Goal: Transaction & Acquisition: Purchase product/service

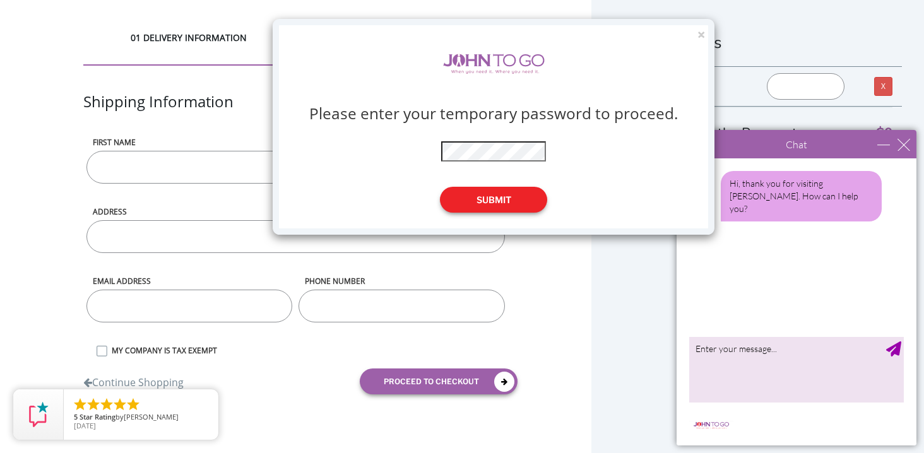
click at [513, 197] on button "Submit" at bounding box center [493, 200] width 107 height 26
click at [903, 150] on div "× Please enter your temporary password to proceed. * The password is incorrect …" at bounding box center [462, 226] width 924 height 453
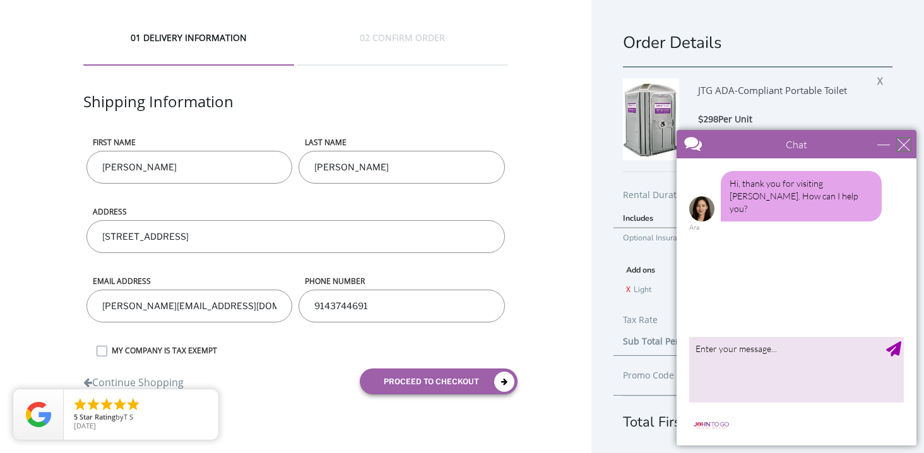
click at [906, 150] on div "close" at bounding box center [904, 144] width 13 height 13
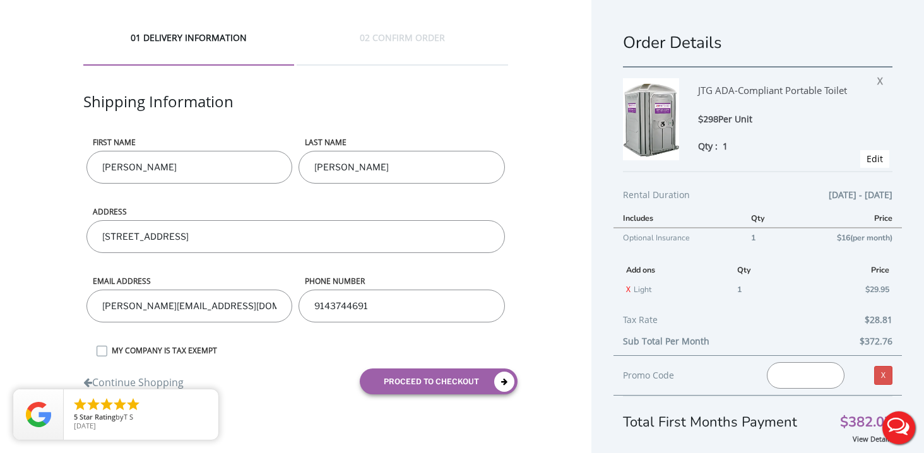
scroll to position [24, 0]
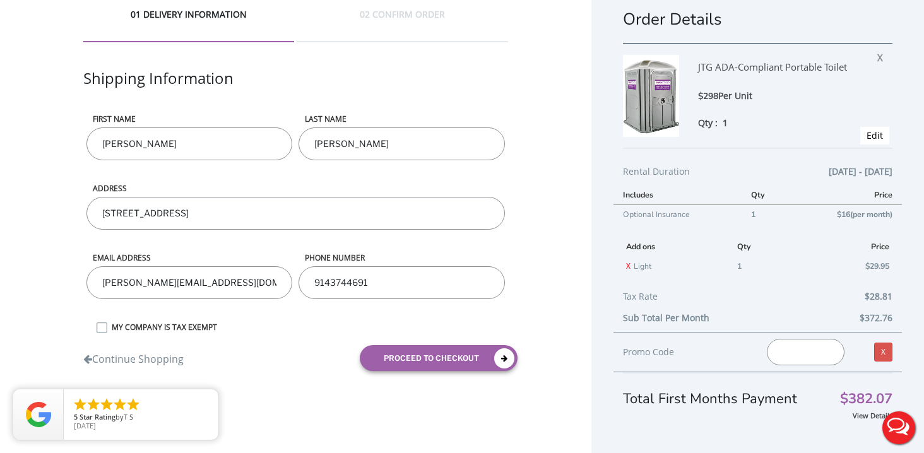
click at [795, 347] on input "text" at bounding box center [805, 352] width 77 height 27
paste input "JOHNTOGO5"
type input "JOHNTOGO5"
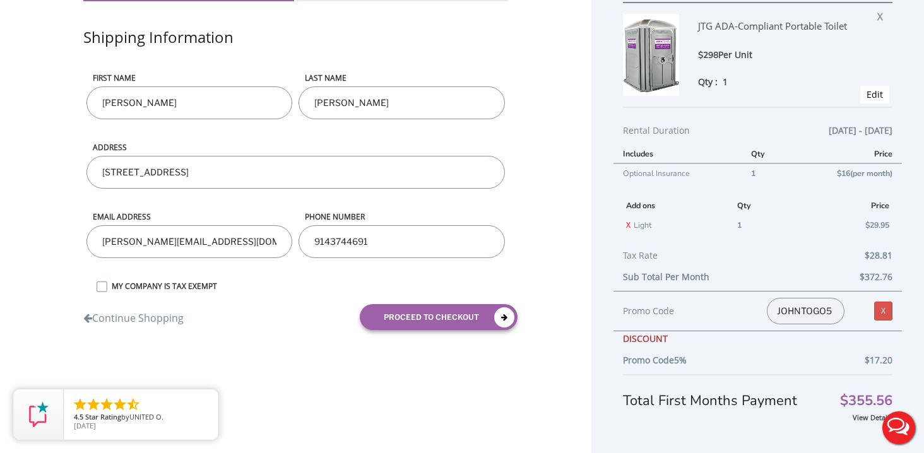
scroll to position [67, 0]
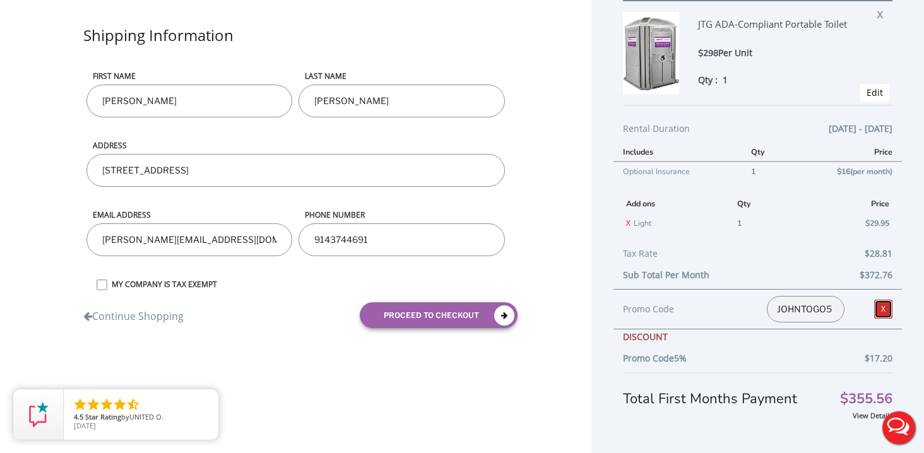
click at [884, 308] on link "X" at bounding box center [883, 309] width 18 height 19
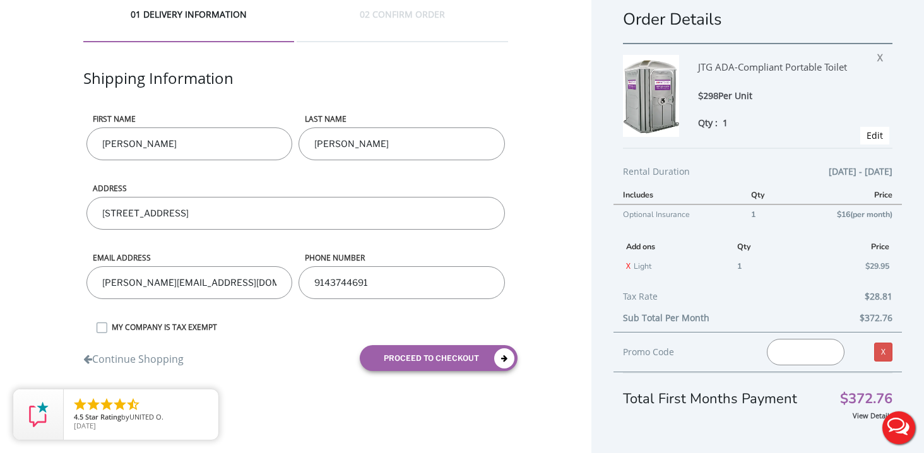
click at [807, 345] on input "text" at bounding box center [805, 352] width 77 height 27
paste input "JOHNTOGO5"
type input "JOHNTOGO5"
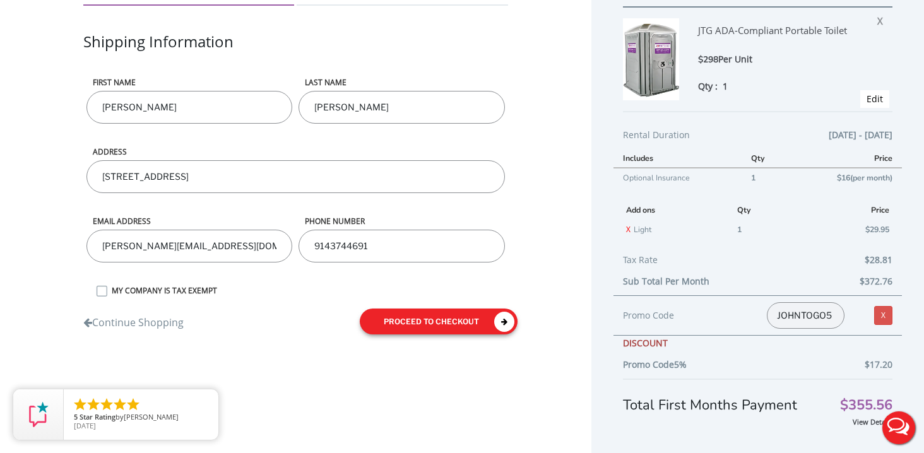
scroll to position [67, 0]
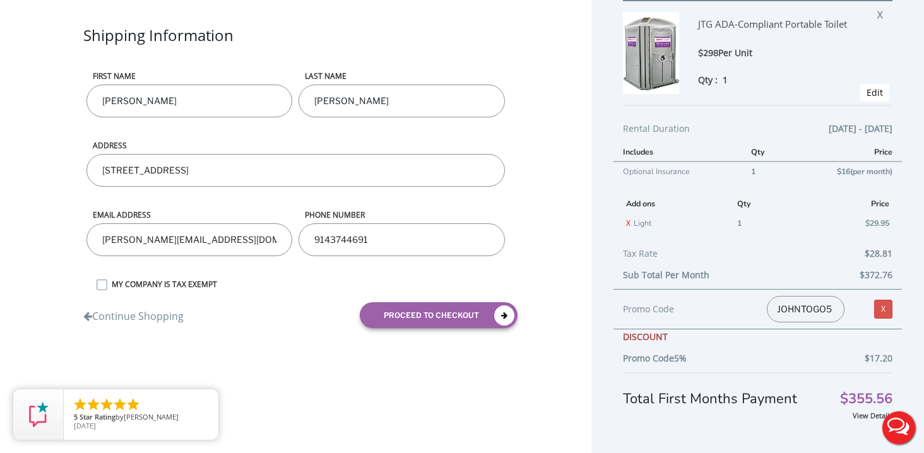
click at [191, 279] on label "MY COMPANY IS TAX EXEMPT" at bounding box center [306, 284] width 403 height 11
click at [0, 0] on input "MY COMPANY IS TAX EXEMPT" at bounding box center [0, 0] width 0 height 0
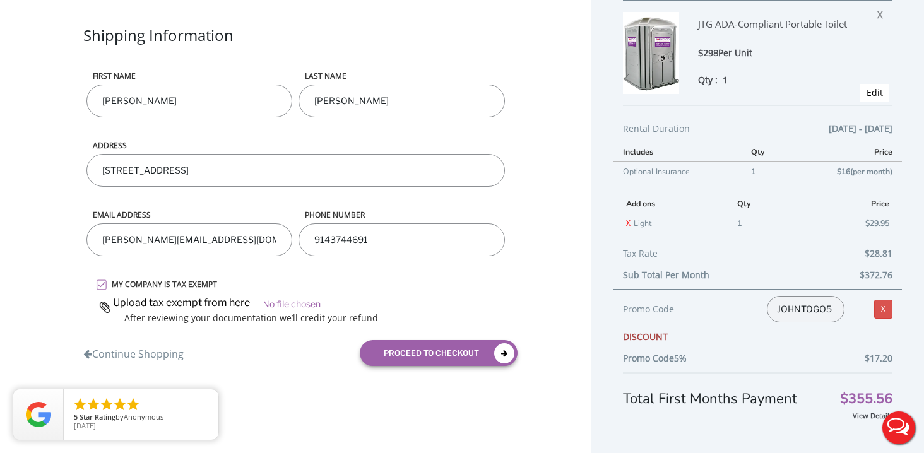
click at [285, 300] on input "file" at bounding box center [302, 302] width 412 height 19
click at [312, 298] on input "file" at bounding box center [302, 302] width 412 height 19
click at [283, 301] on input "file" at bounding box center [302, 302] width 412 height 19
type input "C:\fakepath\JLP Tax Exempt Certificate (1) copy.jpg"
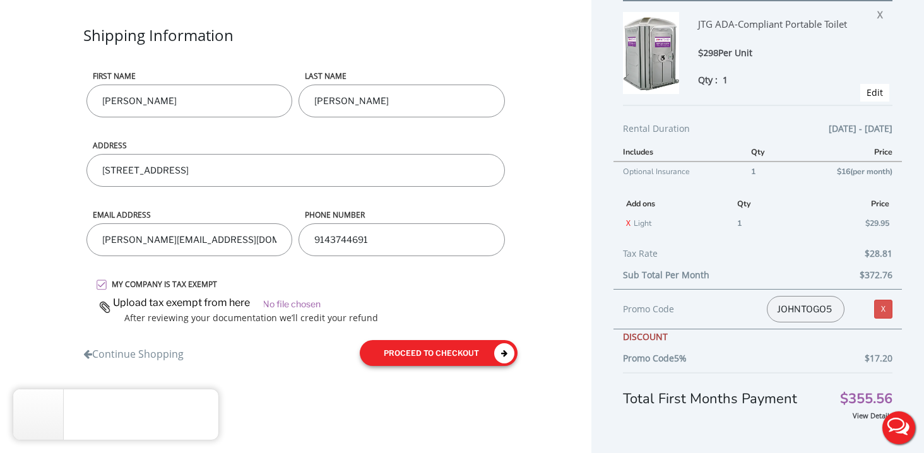
click at [455, 349] on button "proceed to checkout" at bounding box center [439, 353] width 158 height 26
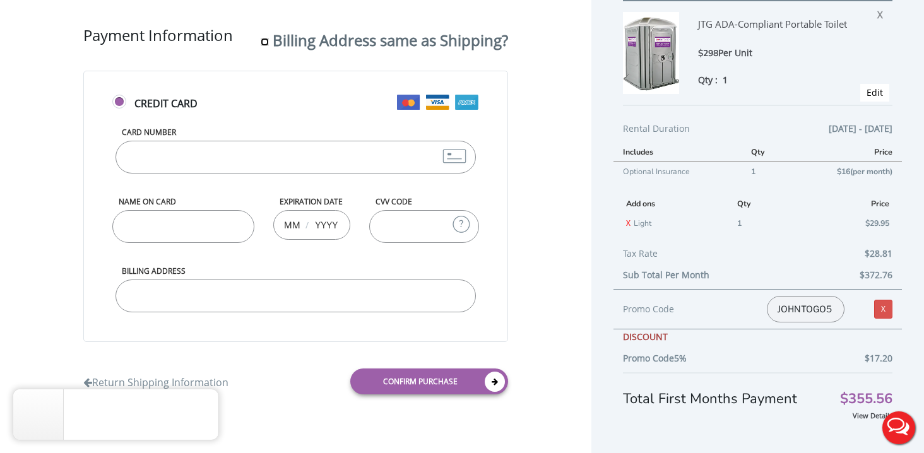
click at [261, 40] on input "Billing Address same as Shipping?" at bounding box center [265, 42] width 8 height 8
checkbox input "true"
type input "48 Benedict Place, Pelham, NY 10803, USA"
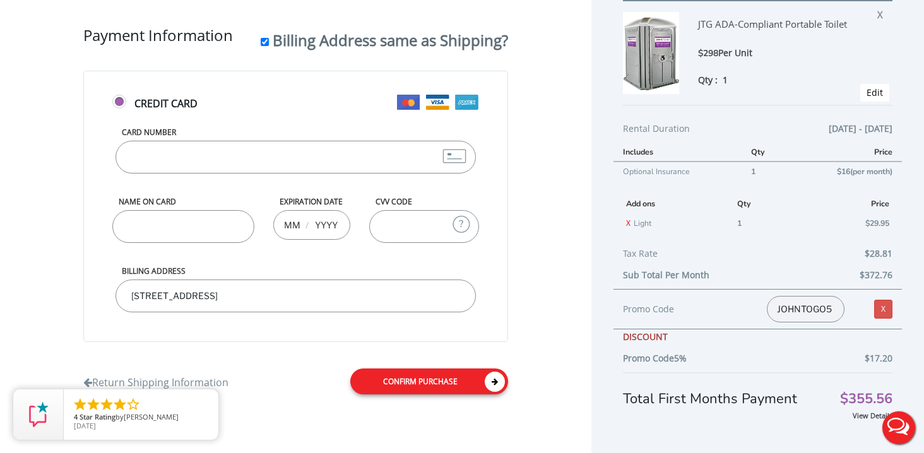
click at [460, 384] on link "Confirm purchase" at bounding box center [429, 382] width 158 height 26
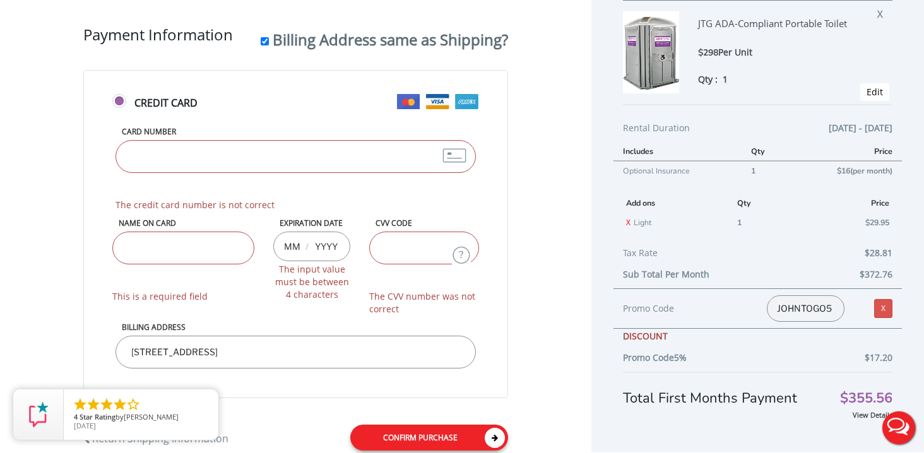
scroll to position [104, 0]
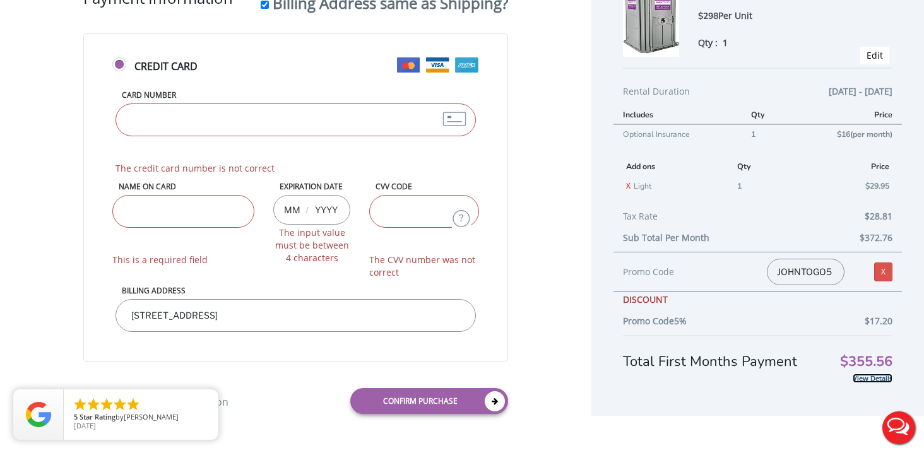
click at [875, 377] on link "View Details" at bounding box center [873, 378] width 40 height 9
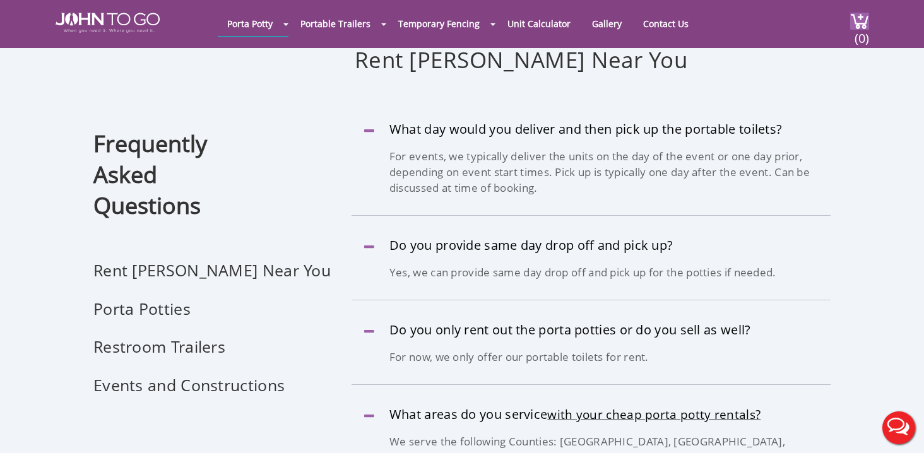
scroll to position [99, 0]
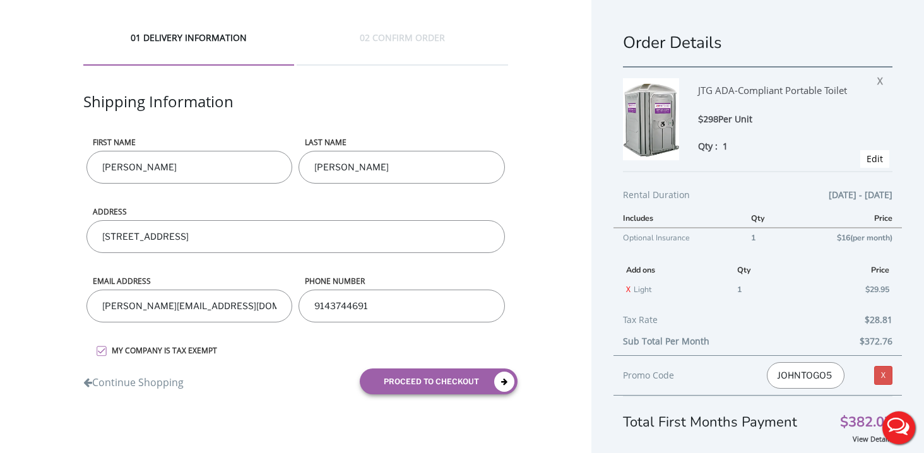
scroll to position [24, 0]
